Goal: Navigation & Orientation: Find specific page/section

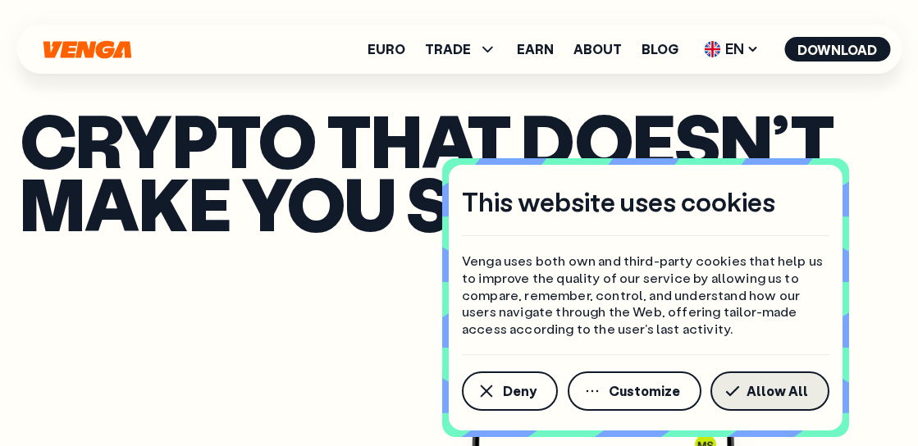
click at [767, 397] on span "Allow All" at bounding box center [778, 391] width 62 height 13
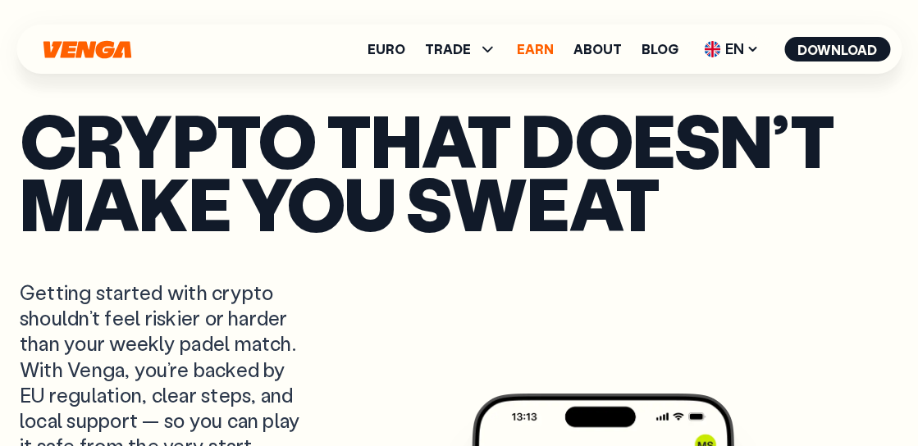
click at [552, 45] on link "Earn" at bounding box center [535, 49] width 37 height 13
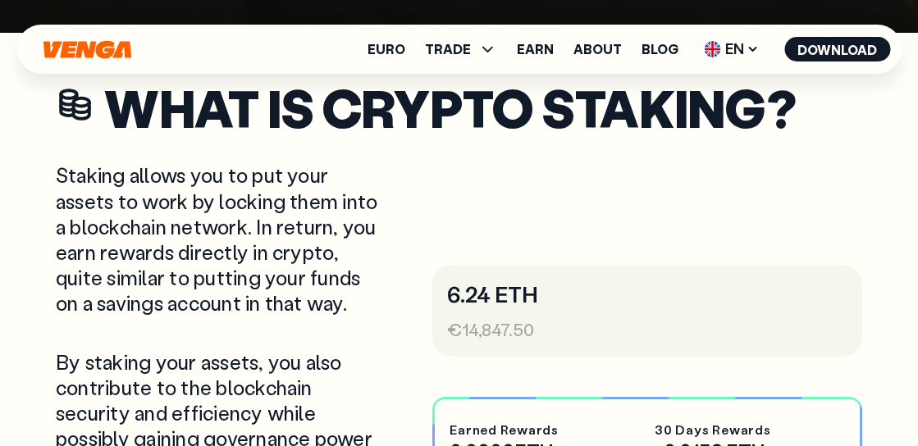
scroll to position [412, 0]
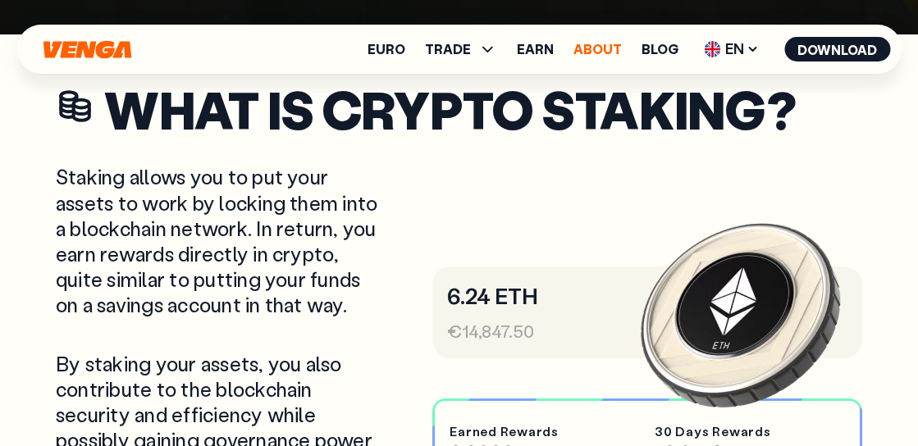
click at [611, 48] on link "About" at bounding box center [598, 49] width 48 height 13
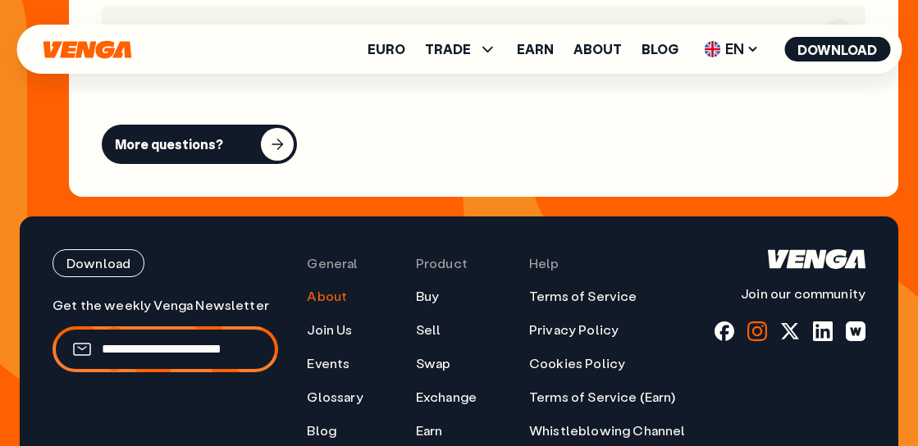
scroll to position [7521, 0]
click at [753, 322] on div at bounding box center [758, 332] width 20 height 20
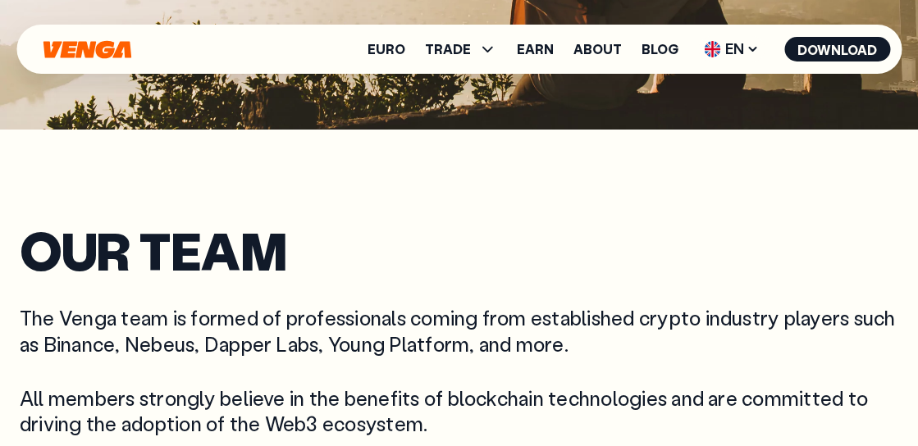
scroll to position [317, 0]
